Goal: Task Accomplishment & Management: Use online tool/utility

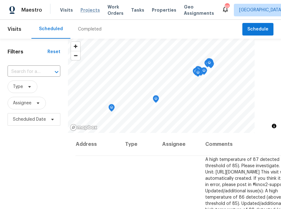
click at [85, 12] on span "Projects" at bounding box center [91, 10] width 20 height 6
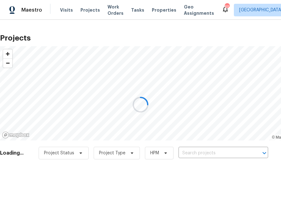
click at [200, 153] on div at bounding box center [140, 104] width 281 height 209
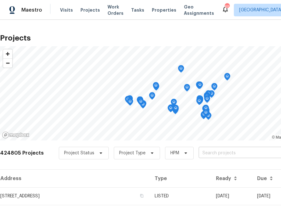
click at [209, 156] on input "text" at bounding box center [235, 154] width 72 height 10
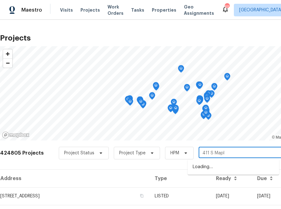
type input "411 S Maple"
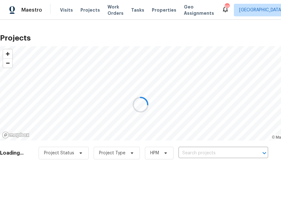
click at [184, 151] on div at bounding box center [140, 104] width 281 height 209
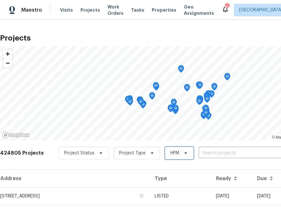
click at [186, 154] on span "HPM" at bounding box center [179, 153] width 29 height 13
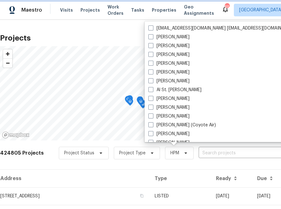
click at [186, 154] on span "HPM" at bounding box center [179, 153] width 29 height 13
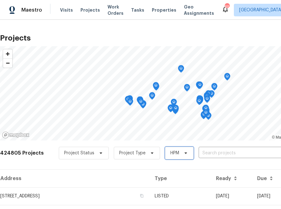
click at [186, 154] on span "HPM" at bounding box center [179, 153] width 29 height 13
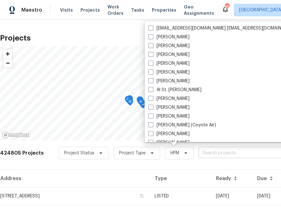
click at [204, 152] on input "text" at bounding box center [235, 154] width 72 height 10
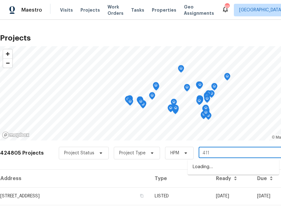
type input "411"
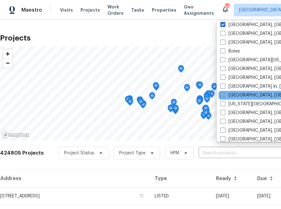
scroll to position [399, 0]
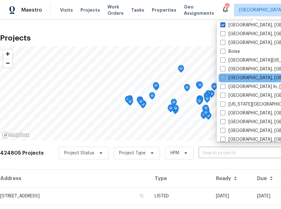
click at [233, 79] on label "[GEOGRAPHIC_DATA], [GEOGRAPHIC_DATA]" at bounding box center [270, 78] width 98 height 6
click at [225, 79] on input "[GEOGRAPHIC_DATA], [GEOGRAPHIC_DATA]" at bounding box center [223, 77] width 4 height 4
checkbox input "true"
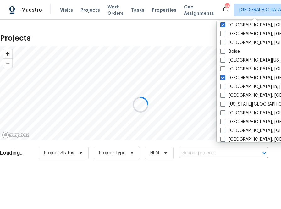
click at [213, 149] on div at bounding box center [140, 104] width 281 height 209
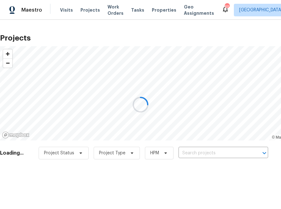
click at [213, 149] on div at bounding box center [140, 104] width 281 height 209
click at [212, 153] on div at bounding box center [140, 104] width 281 height 209
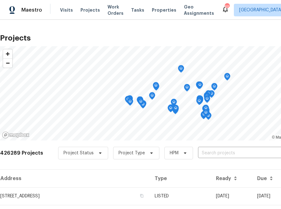
click at [212, 153] on input "text" at bounding box center [234, 154] width 72 height 10
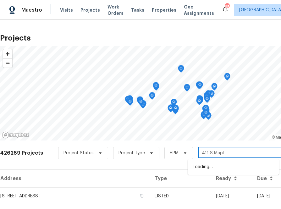
type input "411 S Maple"
click at [209, 171] on li "[STREET_ADDRESS]" at bounding box center [234, 167] width 92 height 10
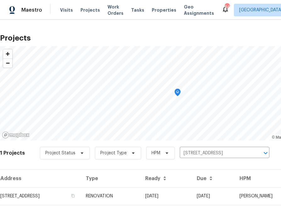
scroll to position [16, 0]
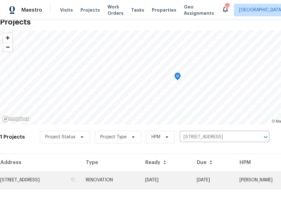
click at [68, 178] on td "[STREET_ADDRESS]" at bounding box center [40, 180] width 81 height 18
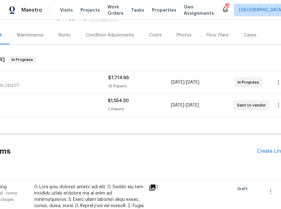
scroll to position [70, 74]
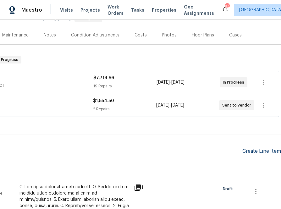
click at [249, 150] on div "Create Line Item" at bounding box center [262, 152] width 39 height 6
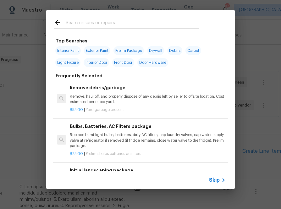
click at [125, 26] on input "text" at bounding box center [132, 23] width 133 height 9
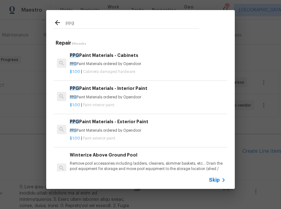
type input "ppg"
click at [80, 99] on p "PPG Paint Materials ordered by Opendoor" at bounding box center [148, 97] width 156 height 5
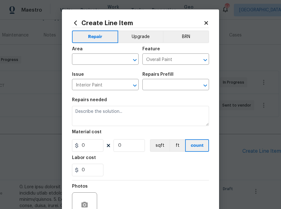
type input "PPG Paint Materials - Interior Paint $1.00"
type textarea "PPG Paint Materials ordered by Opendoor"
type input "1"
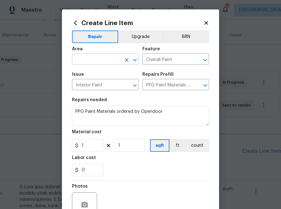
click at [99, 61] on input "text" at bounding box center [96, 60] width 49 height 10
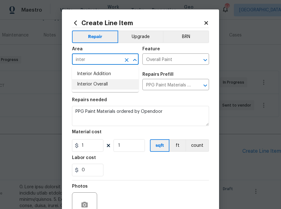
click at [106, 87] on li "Interior Overall" at bounding box center [105, 84] width 67 height 10
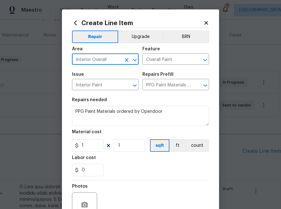
type input "Interior Overall"
click at [88, 149] on input "1" at bounding box center [87, 145] width 31 height 13
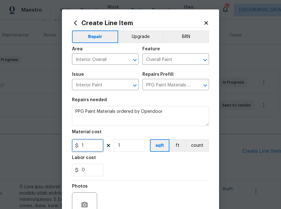
click at [88, 149] on input "1" at bounding box center [87, 145] width 31 height 13
paste input "318.24"
type input "318.24"
click at [126, 160] on div "Labor cost" at bounding box center [140, 160] width 137 height 8
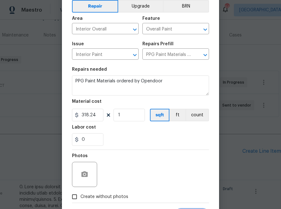
scroll to position [33, 0]
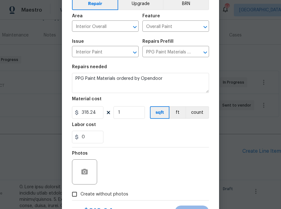
drag, startPoint x: 108, startPoint y: 196, endPoint x: 110, endPoint y: 192, distance: 4.9
click at [108, 196] on span "Create without photos" at bounding box center [105, 194] width 48 height 7
click at [81, 196] on input "Create without photos" at bounding box center [75, 194] width 12 height 12
checkbox input "true"
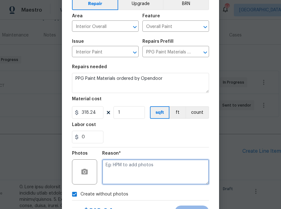
click at [129, 174] on textarea at bounding box center [155, 172] width 107 height 25
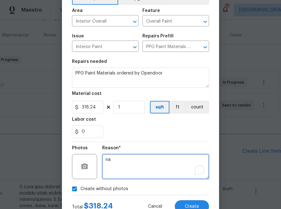
scroll to position [62, 0]
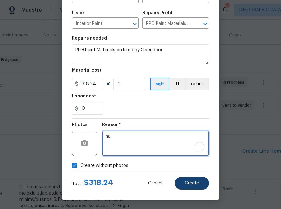
type textarea "na"
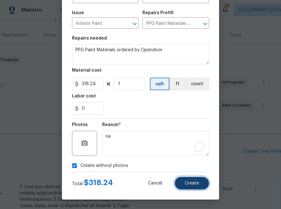
click at [185, 185] on span "Create" at bounding box center [192, 183] width 14 height 5
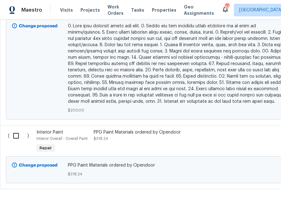
scroll to position [432, 0]
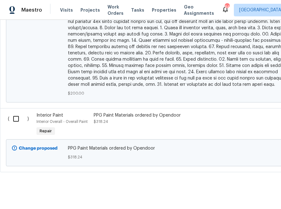
click at [17, 115] on input "checkbox" at bounding box center [18, 118] width 18 height 13
checkbox input "true"
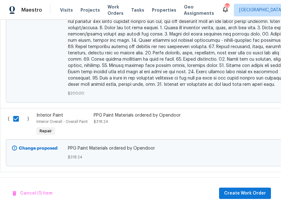
scroll to position [425, 0]
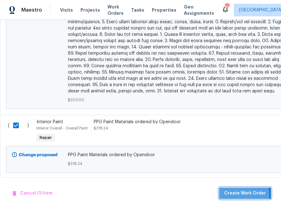
click at [237, 194] on span "Create Work Order" at bounding box center [245, 194] width 42 height 8
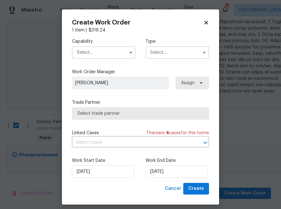
click at [113, 50] on input "text" at bounding box center [104, 52] width 64 height 13
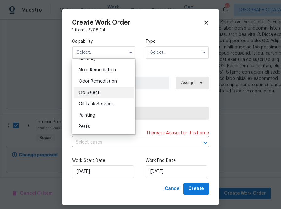
scroll to position [480, 0]
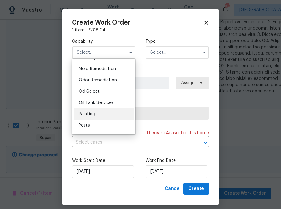
click at [104, 113] on div "Painting" at bounding box center [104, 114] width 60 height 11
type input "Painting"
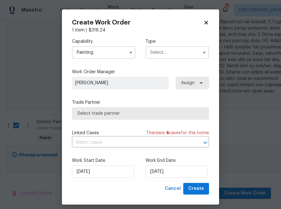
click at [172, 48] on input "text" at bounding box center [178, 52] width 64 height 13
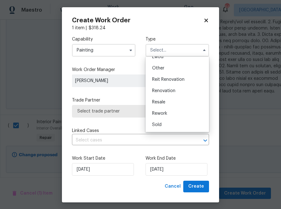
scroll to position [4, 0]
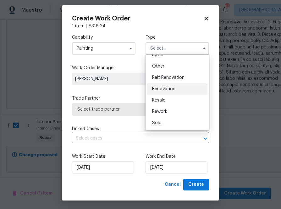
click at [161, 90] on span "Renovation" at bounding box center [163, 89] width 23 height 4
type input "Renovation"
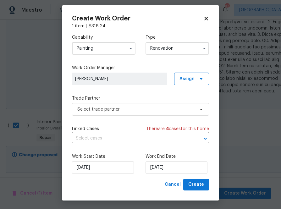
click at [175, 84] on div "[PERSON_NAME] Assign" at bounding box center [140, 79] width 137 height 13
click at [184, 81] on span "Assign" at bounding box center [187, 79] width 15 height 6
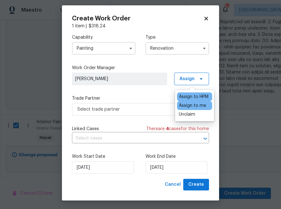
click at [182, 106] on div "Assign to me" at bounding box center [192, 106] width 27 height 6
click at [150, 95] on div "Capability Painting Type Renovation Work Order Manager [PERSON_NAME] Assign Tra…" at bounding box center [140, 104] width 137 height 150
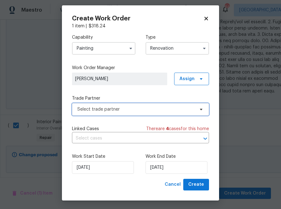
click at [140, 105] on span "Select trade partner" at bounding box center [140, 109] width 137 height 13
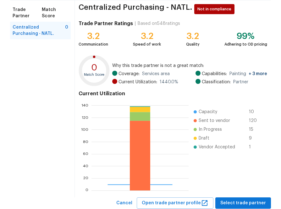
scroll to position [67, 0]
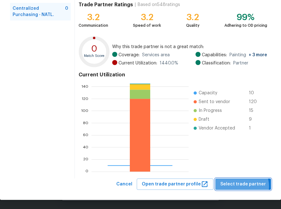
click at [244, 186] on span "Select trade partner" at bounding box center [244, 185] width 46 height 8
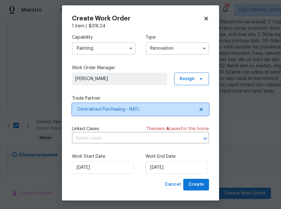
scroll to position [0, 0]
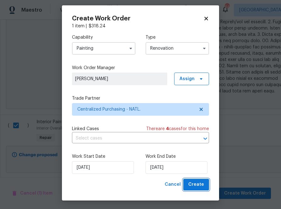
click at [196, 188] on span "Create" at bounding box center [196, 185] width 16 height 8
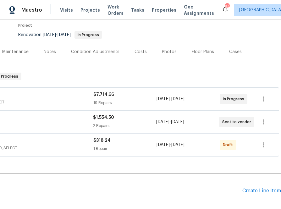
scroll to position [53, 0]
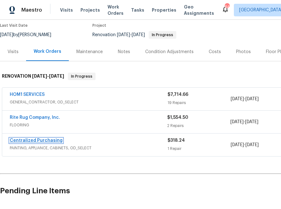
click at [53, 140] on link "Centralized Purchasing" at bounding box center [36, 140] width 53 height 4
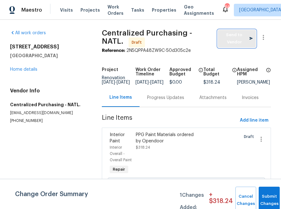
click at [228, 40] on span "Send to Vendor" at bounding box center [237, 38] width 32 height 14
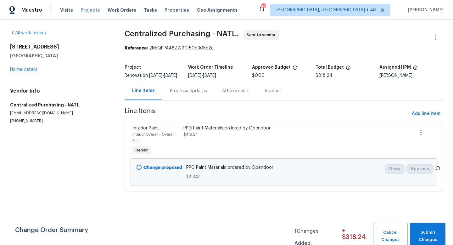
click at [81, 13] on span "Projects" at bounding box center [91, 10] width 20 height 6
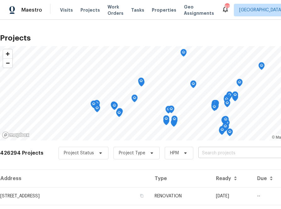
click at [232, 153] on input "text" at bounding box center [235, 154] width 72 height 10
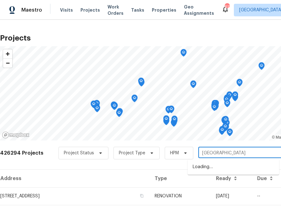
type input "[GEOGRAPHIC_DATA]"
click at [222, 162] on ul "[STREET_ADDRESS]" at bounding box center [234, 167] width 92 height 15
click at [220, 165] on li "[STREET_ADDRESS]" at bounding box center [234, 167] width 92 height 10
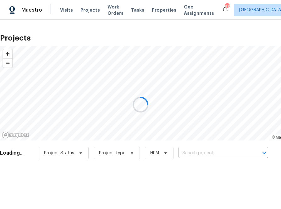
type input "[STREET_ADDRESS]"
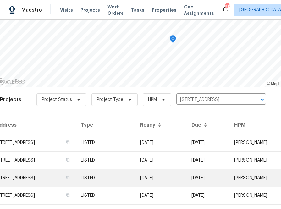
scroll to position [53, 0]
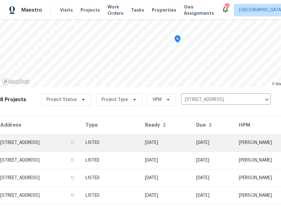
click at [56, 139] on td "[STREET_ADDRESS]" at bounding box center [40, 143] width 81 height 18
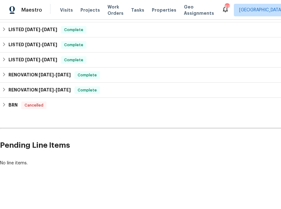
scroll to position [201, 74]
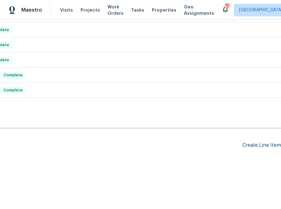
click at [262, 148] on div "Create Line Item" at bounding box center [262, 146] width 39 height 6
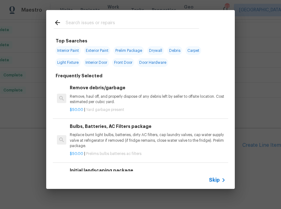
click at [216, 184] on div "Skip" at bounding box center [140, 180] width 189 height 18
click at [213, 178] on span "Skip" at bounding box center [214, 180] width 11 height 6
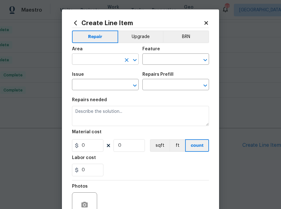
click at [119, 57] on input "text" at bounding box center [96, 60] width 49 height 10
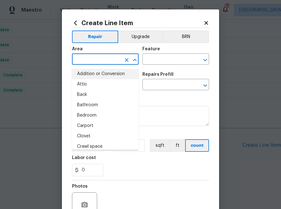
click at [186, 49] on div "Feature" at bounding box center [176, 51] width 67 height 8
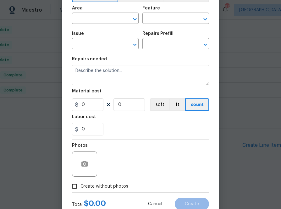
scroll to position [62, 0]
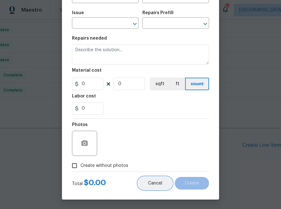
click at [155, 186] on span "Cancel" at bounding box center [155, 183] width 14 height 5
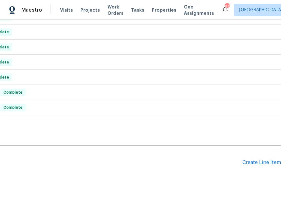
scroll to position [183, 74]
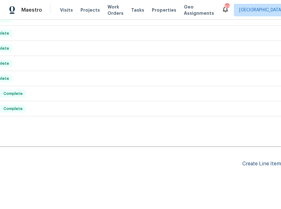
click at [260, 165] on div "Create Line Item" at bounding box center [262, 164] width 39 height 6
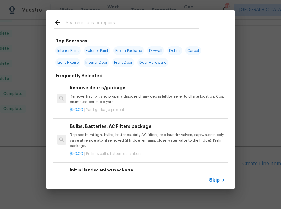
click at [121, 23] on input "text" at bounding box center [132, 23] width 133 height 9
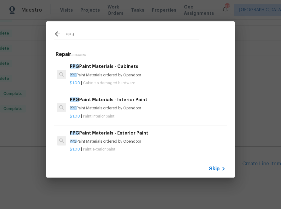
type input "ppg"
click at [95, 105] on div "PPG Paint Materials - Interior Paint PPG Paint Materials ordered by Opendoor" at bounding box center [148, 103] width 156 height 15
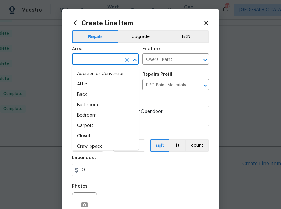
click at [110, 61] on input "text" at bounding box center [96, 60] width 49 height 10
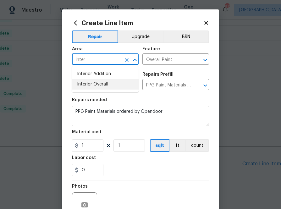
click at [99, 84] on li "Interior Overall" at bounding box center [105, 84] width 67 height 10
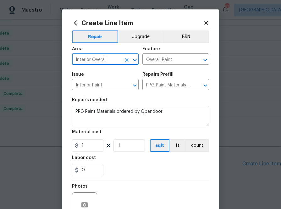
type input "Interior Overall"
click at [92, 144] on input "1" at bounding box center [87, 145] width 31 height 13
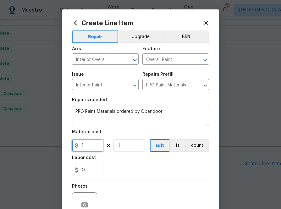
click at [92, 144] on input "1" at bounding box center [87, 145] width 31 height 13
paste input "90.65"
type input "90.65"
click at [119, 158] on div "Labor cost" at bounding box center [140, 160] width 137 height 8
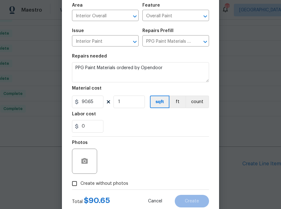
scroll to position [62, 0]
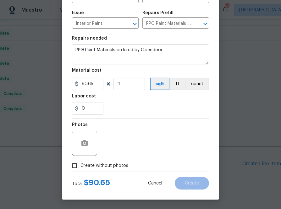
click at [115, 165] on span "Create without photos" at bounding box center [105, 166] width 48 height 7
click at [81, 165] on input "Create without photos" at bounding box center [75, 166] width 12 height 12
checkbox input "true"
click at [139, 130] on div "Reason*" at bounding box center [155, 127] width 107 height 8
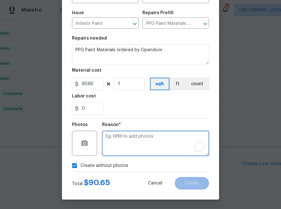
click at [141, 135] on textarea "To enrich screen reader interactions, please activate Accessibility in Grammarl…" at bounding box center [155, 143] width 107 height 25
type textarea "na"
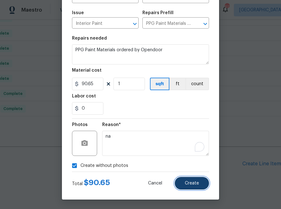
click at [194, 183] on span "Create" at bounding box center [192, 183] width 14 height 5
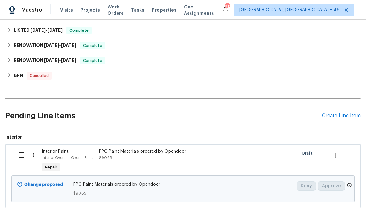
scroll to position [244, 0]
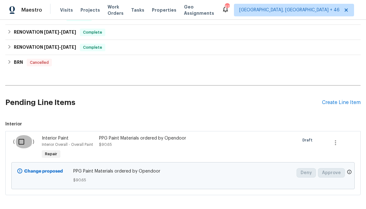
click at [18, 140] on input "checkbox" at bounding box center [24, 141] width 18 height 13
checkbox input "true"
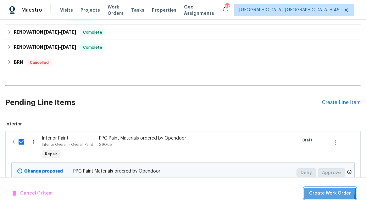
click at [281, 191] on span "Create Work Order" at bounding box center [330, 194] width 42 height 8
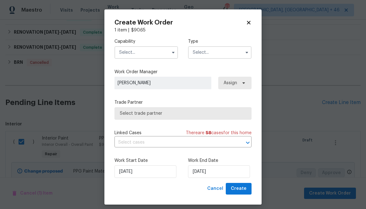
click at [160, 51] on input "text" at bounding box center [147, 52] width 64 height 13
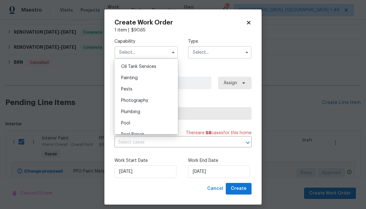
scroll to position [515, 0]
click at [140, 79] on div "Painting" at bounding box center [146, 79] width 60 height 11
type input "Painting"
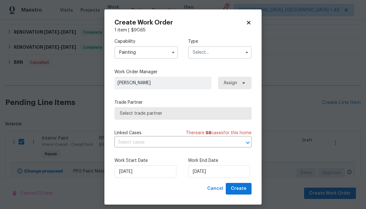
click at [221, 57] on input "text" at bounding box center [220, 52] width 64 height 13
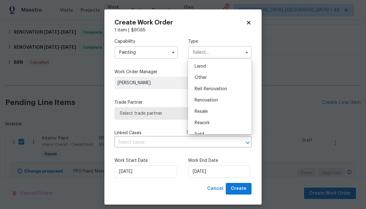
scroll to position [75, 0]
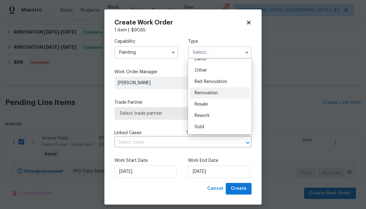
click at [211, 88] on div "Renovation" at bounding box center [220, 92] width 60 height 11
type input "Renovation"
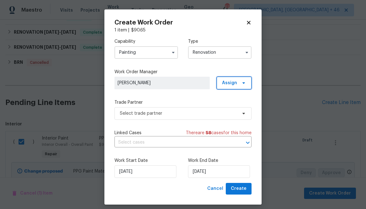
click at [228, 88] on span "Assign" at bounding box center [234, 83] width 35 height 13
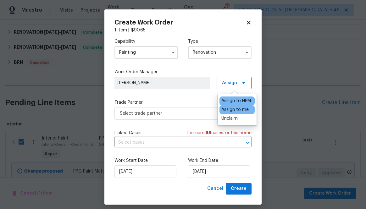
click at [226, 111] on div "Assign to me" at bounding box center [235, 110] width 27 height 6
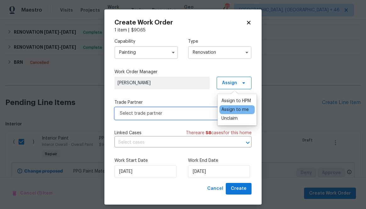
click at [188, 113] on span "Select trade partner" at bounding box center [178, 113] width 117 height 6
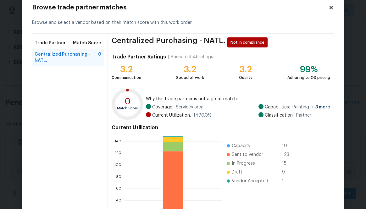
scroll to position [68, 0]
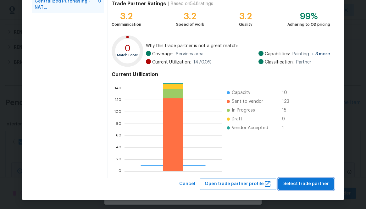
click at [281, 187] on span "Select trade partner" at bounding box center [307, 184] width 46 height 8
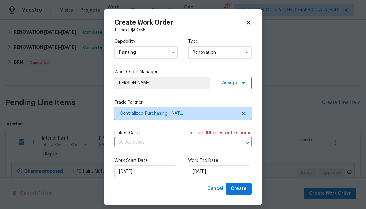
scroll to position [0, 0]
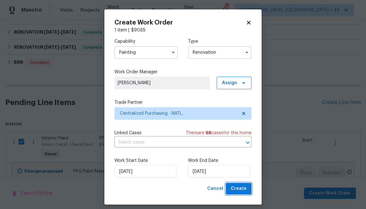
click at [242, 190] on span "Create" at bounding box center [239, 189] width 16 height 8
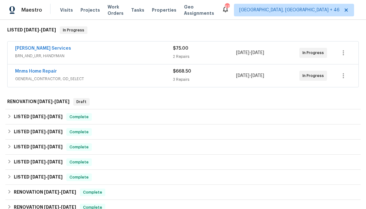
scroll to position [86, 0]
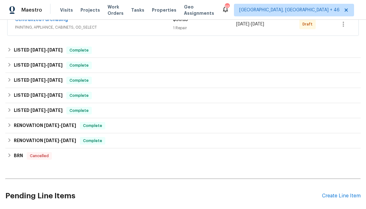
scroll to position [202, 0]
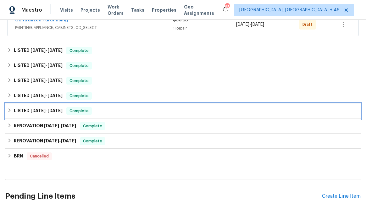
click at [11, 111] on icon at bounding box center [9, 110] width 4 height 4
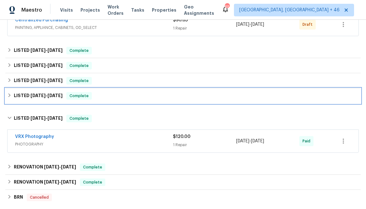
click at [10, 95] on icon at bounding box center [9, 95] width 2 height 4
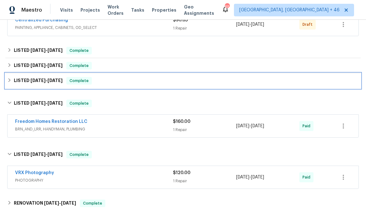
click at [9, 82] on icon at bounding box center [9, 80] width 4 height 4
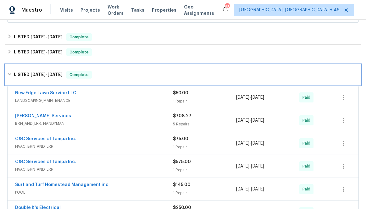
scroll to position [196, 0]
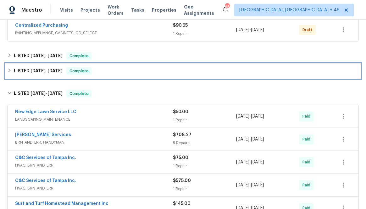
click at [9, 73] on div "LISTED 8/4/25 - 8/8/25 Complete" at bounding box center [183, 71] width 352 height 8
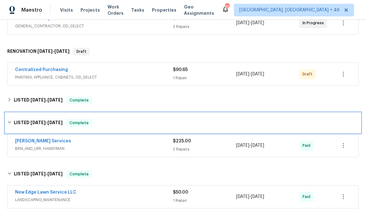
scroll to position [138, 0]
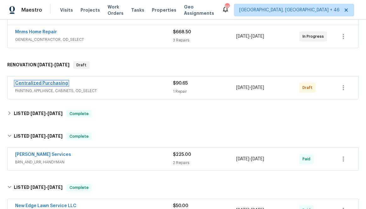
click at [46, 84] on link "Centralized Purchasing" at bounding box center [41, 83] width 53 height 4
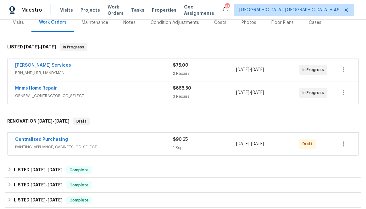
scroll to position [129, 0]
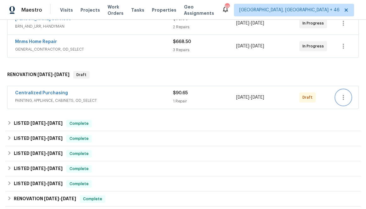
click at [344, 97] on icon "button" at bounding box center [344, 98] width 8 height 8
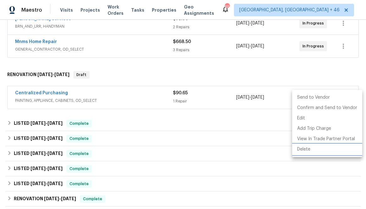
click at [309, 148] on li "Delete" at bounding box center [327, 149] width 70 height 10
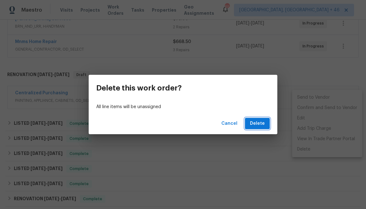
click at [258, 126] on span "Delete" at bounding box center [257, 124] width 15 height 8
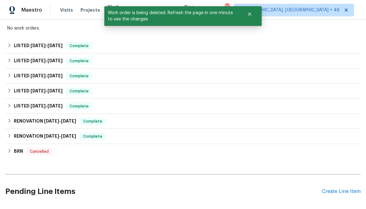
scroll to position [284, 0]
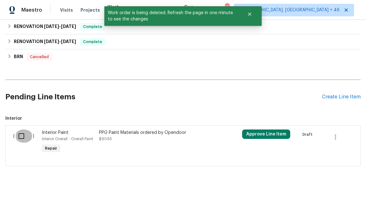
click at [18, 137] on input "checkbox" at bounding box center [24, 136] width 18 height 13
checkbox input "true"
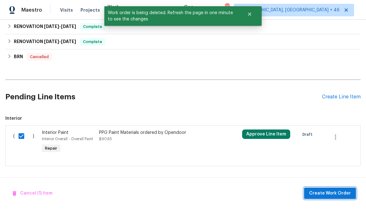
click at [337, 194] on span "Create Work Order" at bounding box center [330, 194] width 42 height 8
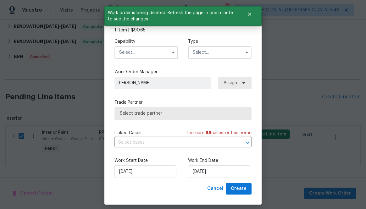
click at [126, 56] on input "text" at bounding box center [147, 52] width 64 height 13
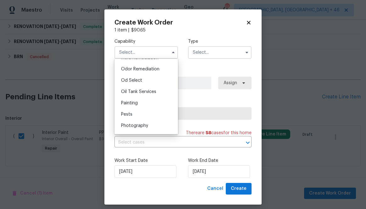
scroll to position [486, 0]
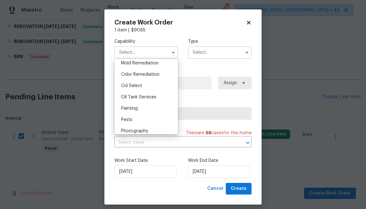
drag, startPoint x: 132, startPoint y: 105, endPoint x: 146, endPoint y: 92, distance: 19.2
click at [132, 105] on div "Painting" at bounding box center [146, 108] width 60 height 11
type input "Painting"
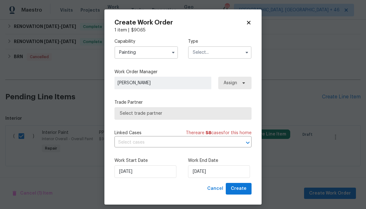
click at [210, 54] on input "text" at bounding box center [220, 52] width 64 height 13
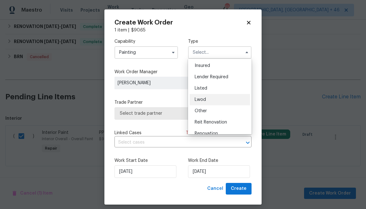
scroll to position [35, 0]
click at [213, 87] on div "Listed" at bounding box center [220, 87] width 60 height 11
type input "Listed"
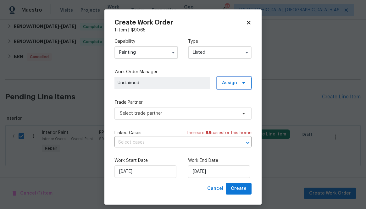
click at [244, 85] on icon at bounding box center [243, 83] width 5 height 5
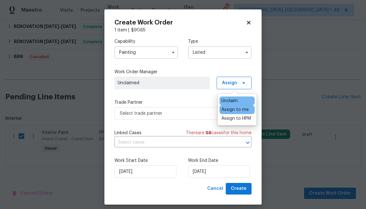
click at [231, 111] on div "Assign to me" at bounding box center [235, 110] width 27 height 6
click at [185, 100] on label "Trade Partner" at bounding box center [183, 102] width 137 height 6
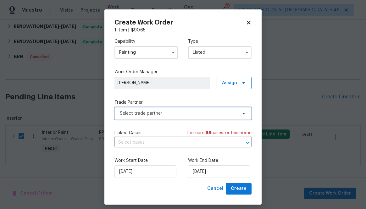
click at [184, 119] on span "Select trade partner" at bounding box center [183, 113] width 137 height 13
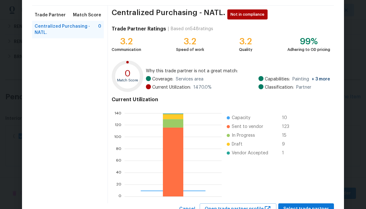
scroll to position [68, 0]
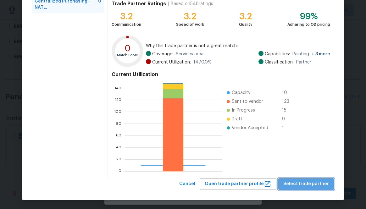
click at [314, 187] on span "Select trade partner" at bounding box center [307, 184] width 46 height 8
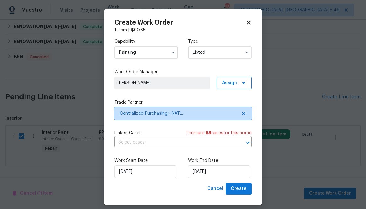
scroll to position [0, 0]
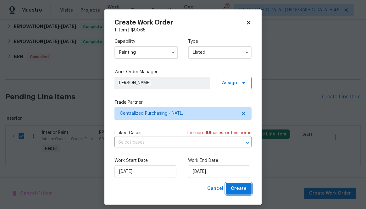
click at [240, 189] on span "Create" at bounding box center [239, 189] width 16 height 8
checkbox input "false"
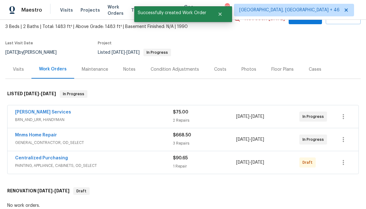
scroll to position [26, 0]
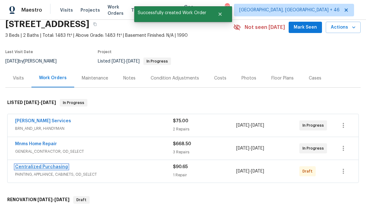
click at [41, 168] on link "Centralized Purchasing" at bounding box center [41, 167] width 53 height 4
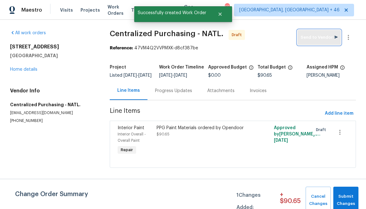
click at [313, 39] on span "Send to Vendor" at bounding box center [319, 37] width 37 height 7
